Goal: Check status: Check status

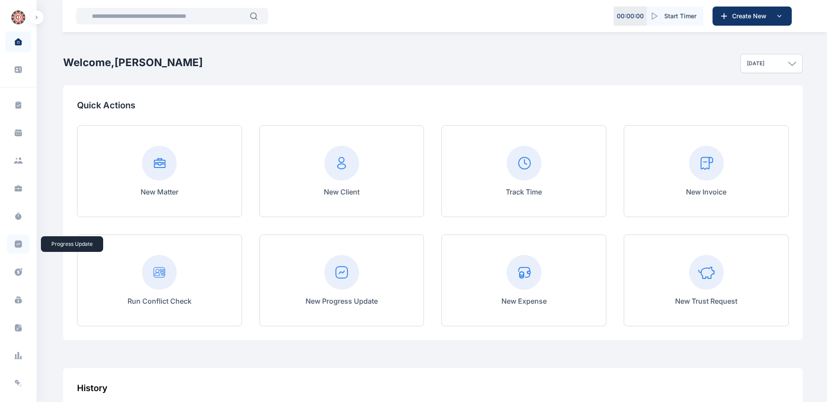
click at [15, 245] on icon at bounding box center [18, 244] width 7 height 7
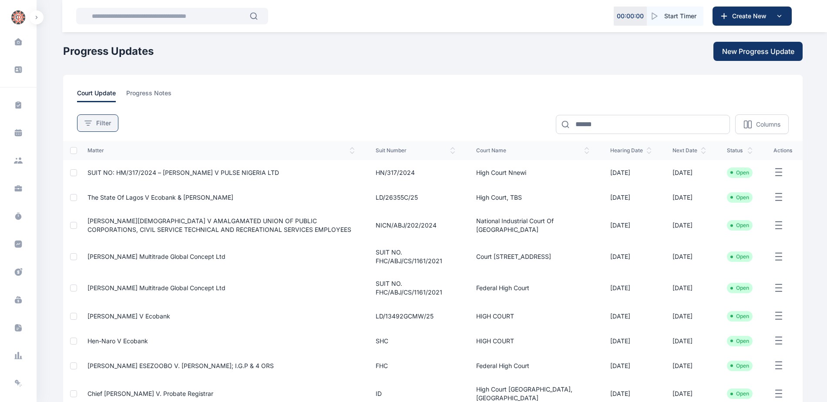
click at [90, 119] on button "Filter" at bounding box center [97, 122] width 41 height 17
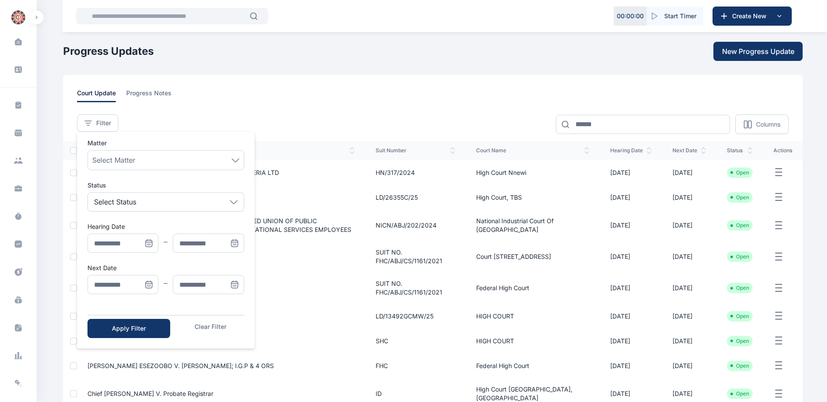
click at [145, 286] on icon "Menu" at bounding box center [148, 284] width 9 height 9
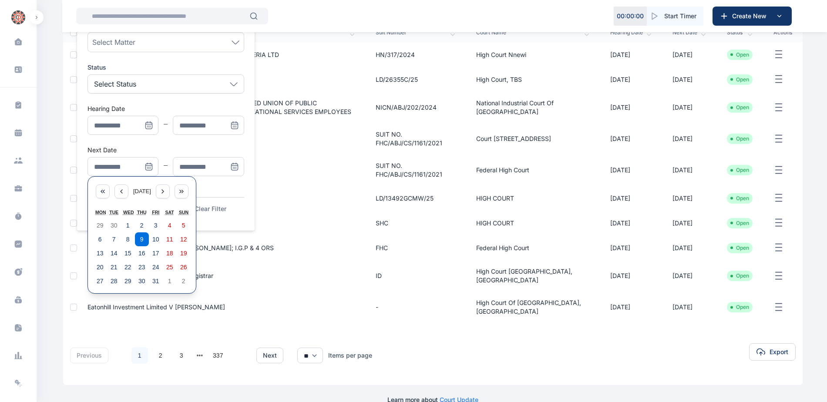
scroll to position [127, 0]
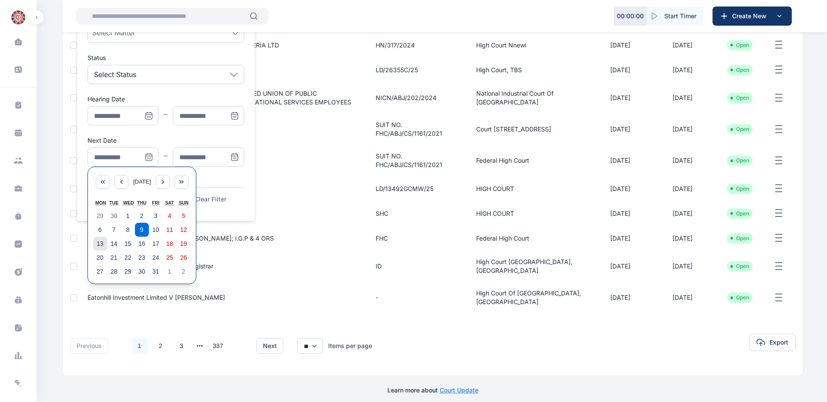
click at [97, 245] on abbr "13" at bounding box center [100, 243] width 7 height 7
type input "**********"
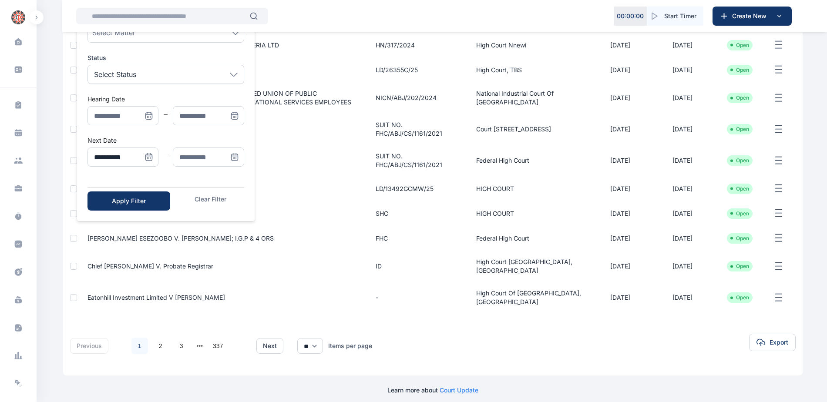
click at [233, 157] on icon "Menu" at bounding box center [234, 157] width 9 height 9
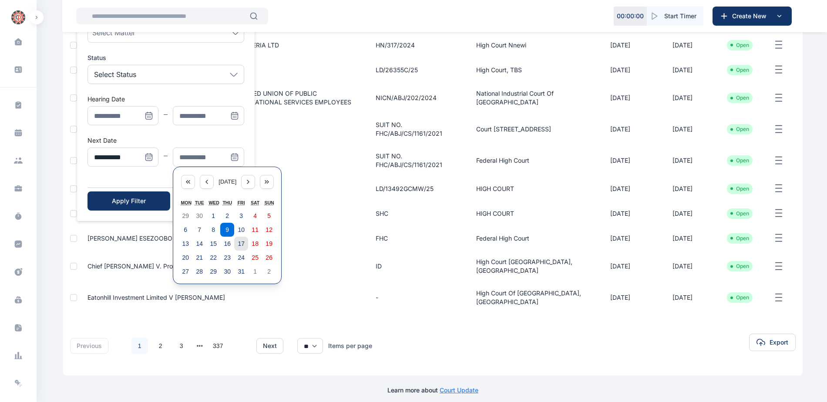
drag, startPoint x: 242, startPoint y: 241, endPoint x: 228, endPoint y: 236, distance: 15.0
click at [241, 241] on abbr "17" at bounding box center [241, 243] width 7 height 7
type input "**********"
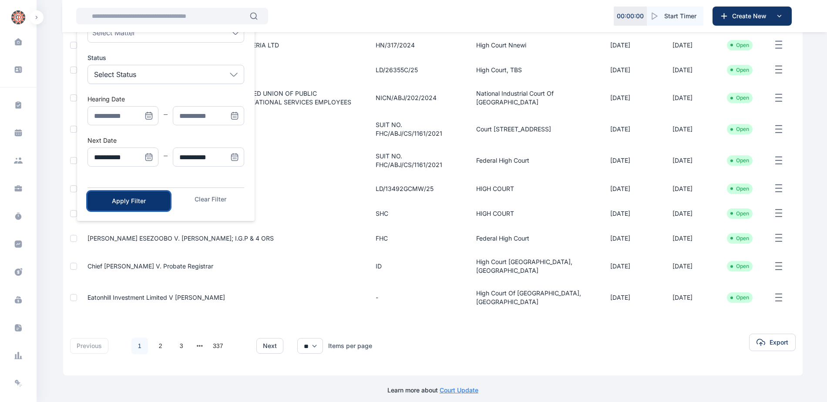
click at [138, 201] on div "Apply Filter" at bounding box center [128, 201] width 55 height 9
